Goal: Information Seeking & Learning: Find specific fact

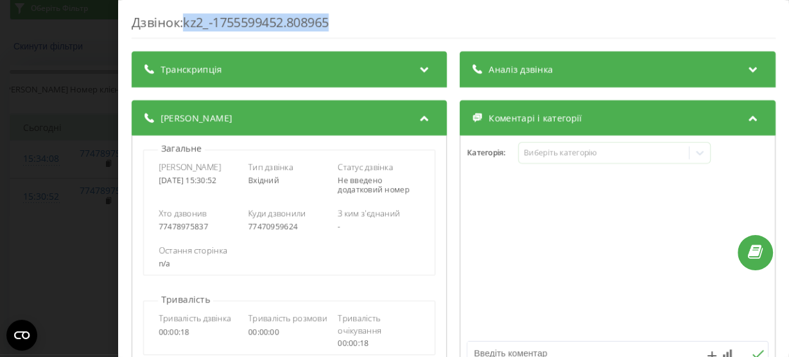
click at [189, 18] on div "Дзвінок : kz2_-1755599452.808965" at bounding box center [454, 25] width 644 height 25
drag, startPoint x: 160, startPoint y: 182, endPoint x: 232, endPoint y: 180, distance: 71.9
click at [232, 180] on div "[DATE] 15:30:52" at bounding box center [199, 180] width 82 height 9
copy div "[DATE] 15:30:52"
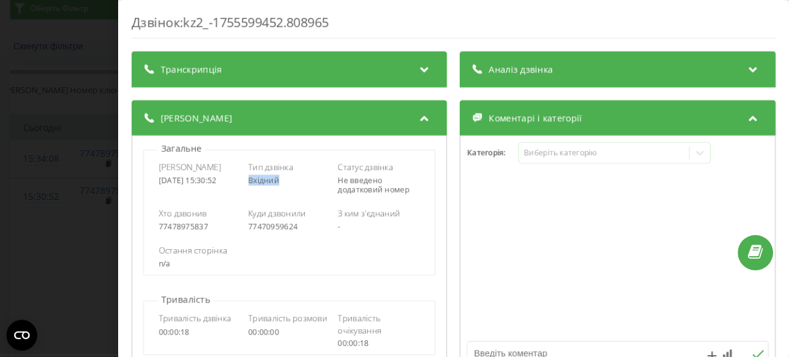
drag, startPoint x: 282, startPoint y: 180, endPoint x: 248, endPoint y: 182, distance: 33.4
click at [248, 182] on div "Вхідний" at bounding box center [289, 180] width 82 height 9
copy span "Вхідний"
drag, startPoint x: 336, startPoint y: 179, endPoint x: 409, endPoint y: 190, distance: 74.6
click at [409, 190] on div "Не введено додатковий номер" at bounding box center [379, 185] width 82 height 19
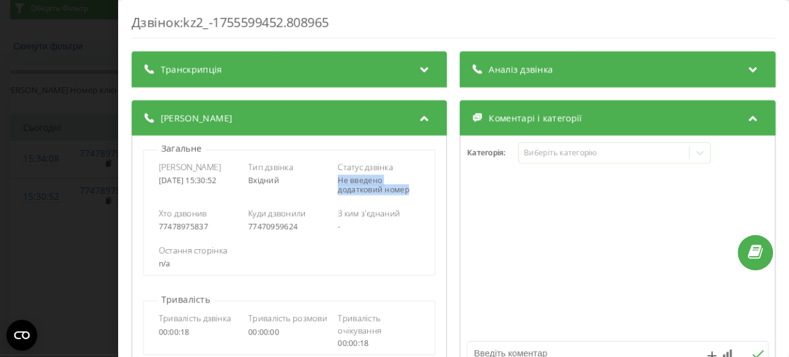
copy span "Не введено додатковий номер"
drag, startPoint x: 158, startPoint y: 228, endPoint x: 210, endPoint y: 222, distance: 52.9
click at [210, 222] on div "77478975837" at bounding box center [199, 226] width 82 height 9
copy div "77478975837"
drag, startPoint x: 246, startPoint y: 225, endPoint x: 295, endPoint y: 224, distance: 48.8
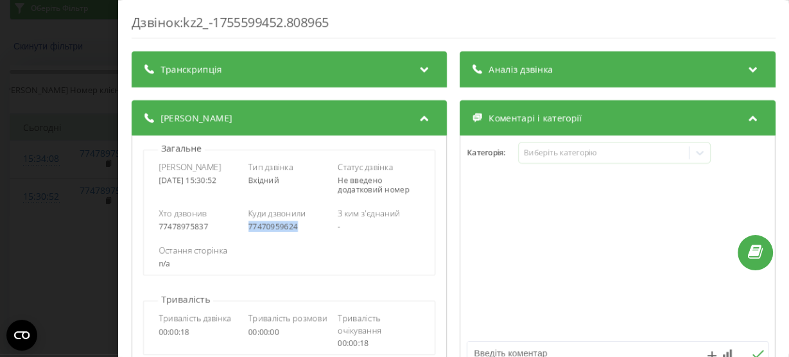
click at [295, 224] on div "77470959624" at bounding box center [289, 226] width 82 height 9
copy div "77470959624"
